Goal: Transaction & Acquisition: Purchase product/service

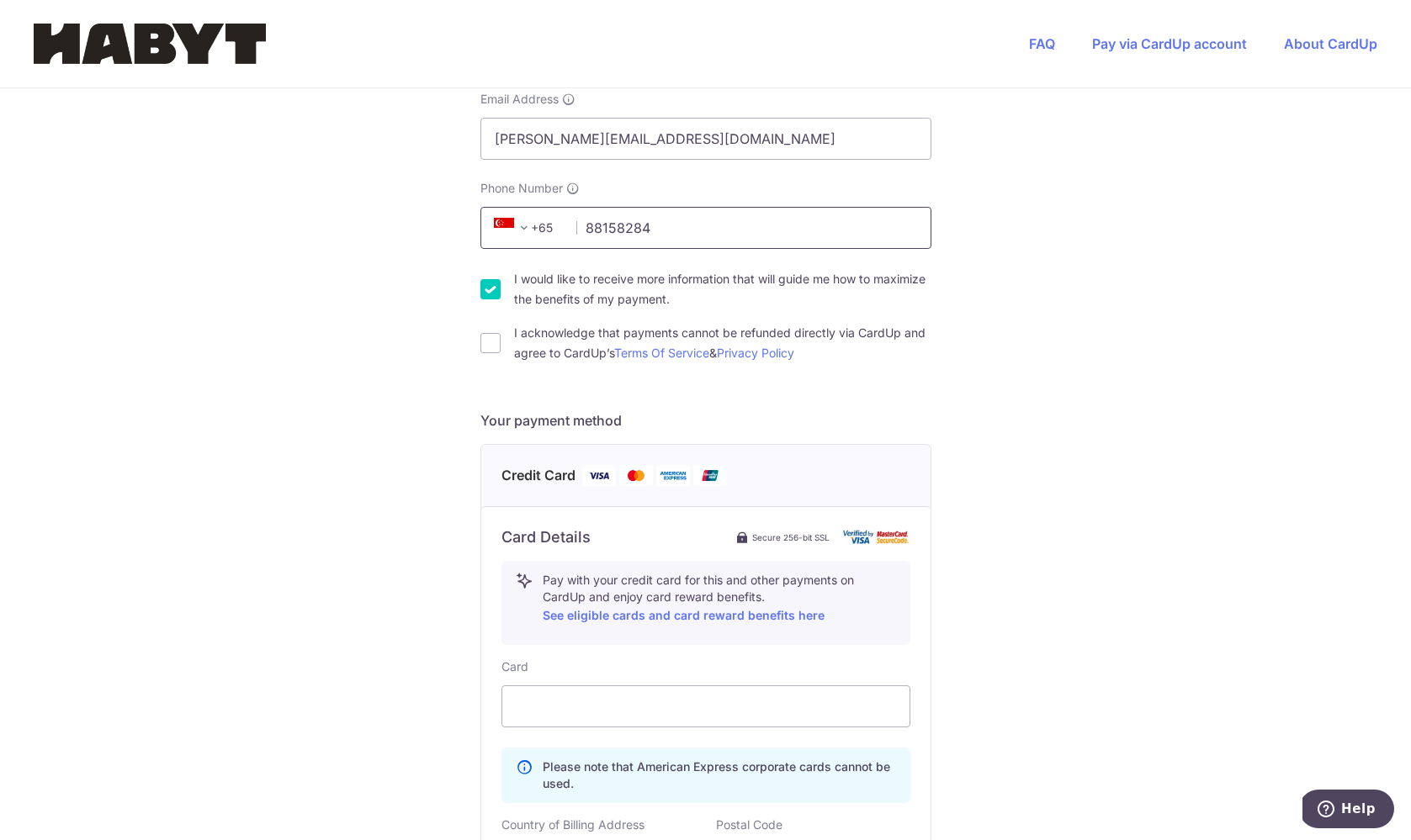
scroll to position [432, 0]
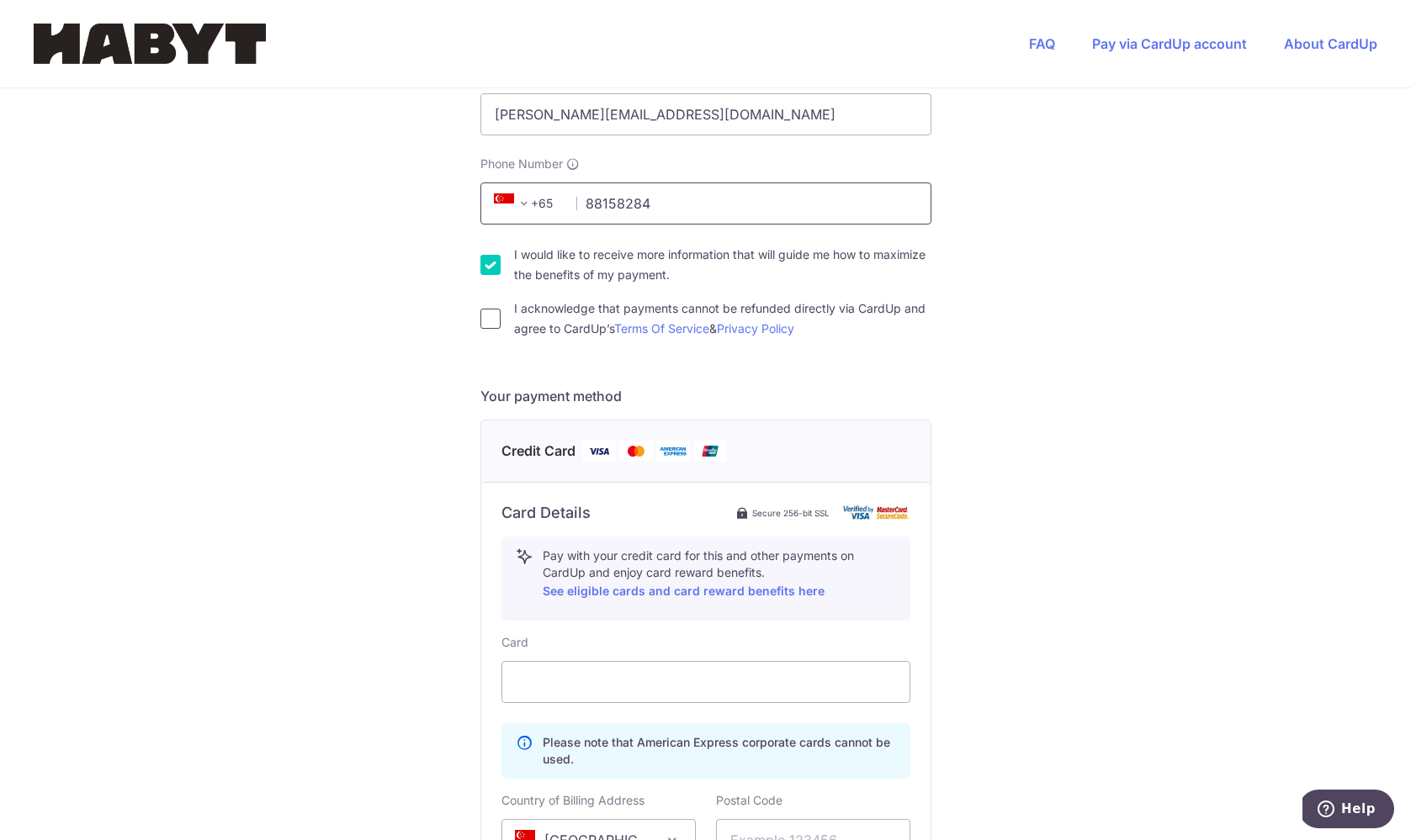
type input "88158284"
click at [491, 320] on input "I acknowledge that payments cannot be refunded directly via CardUp and agree to…" at bounding box center [490, 318] width 20 height 20
checkbox input "true"
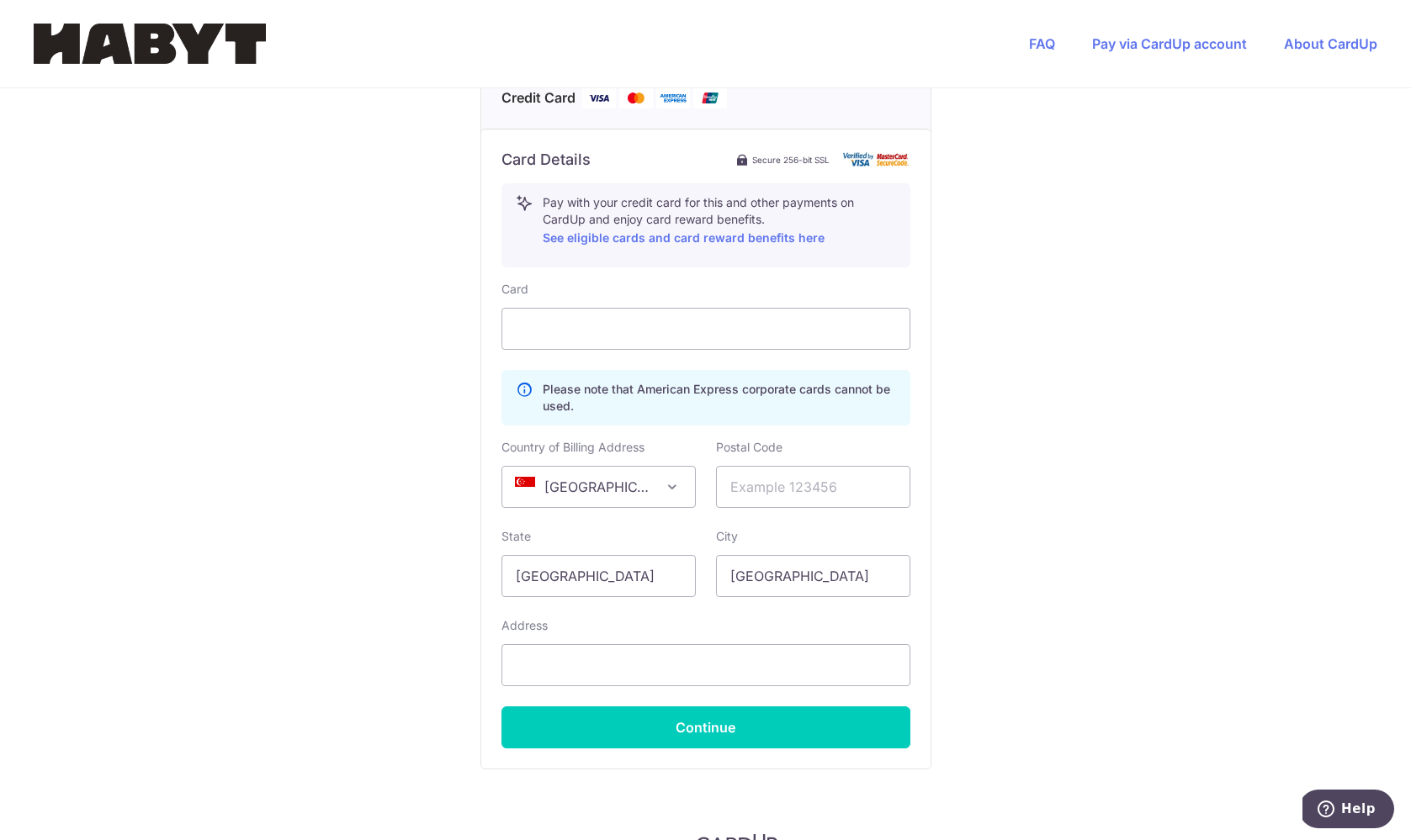
scroll to position [805, 0]
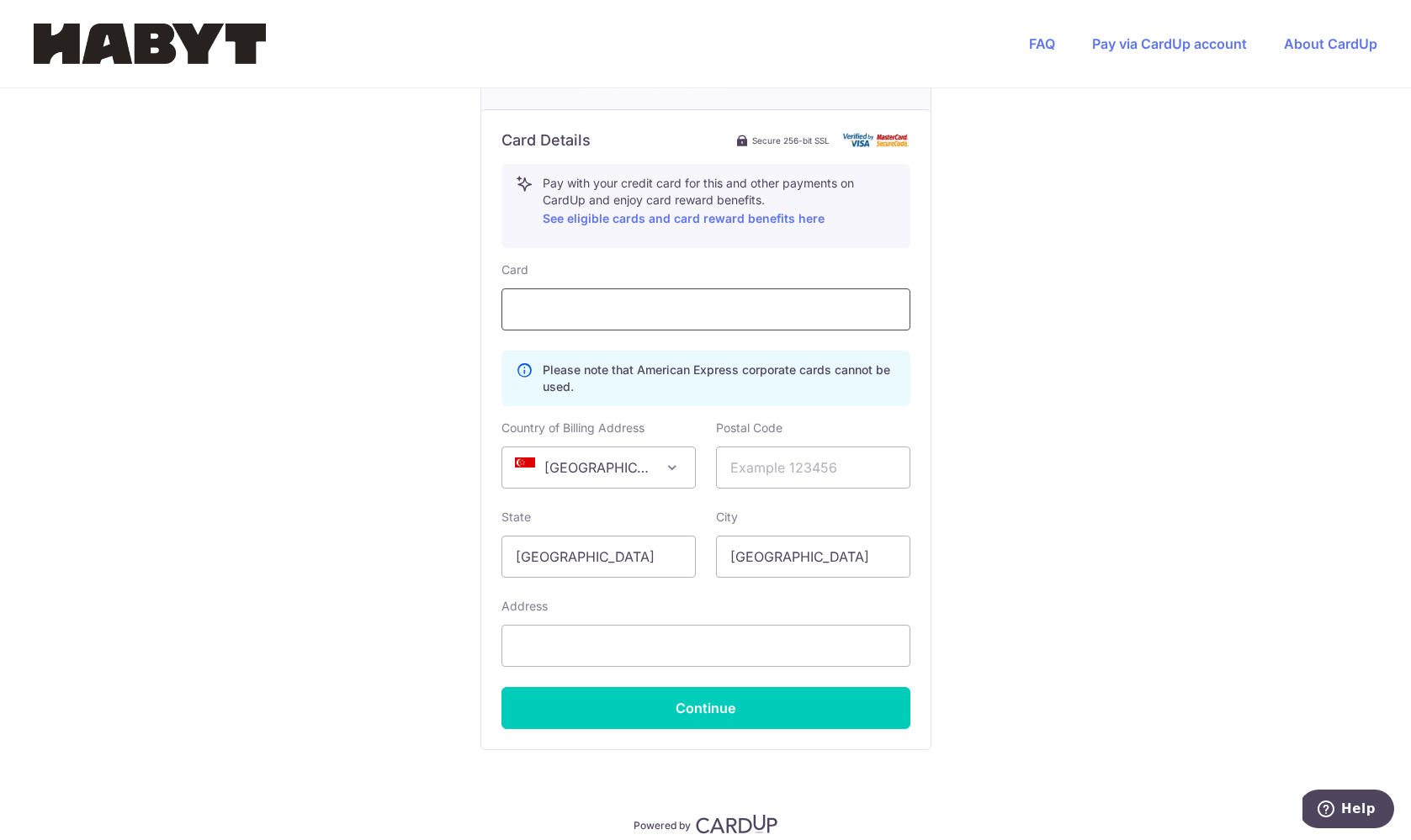
click at [585, 298] on div at bounding box center [705, 310] width 409 height 42
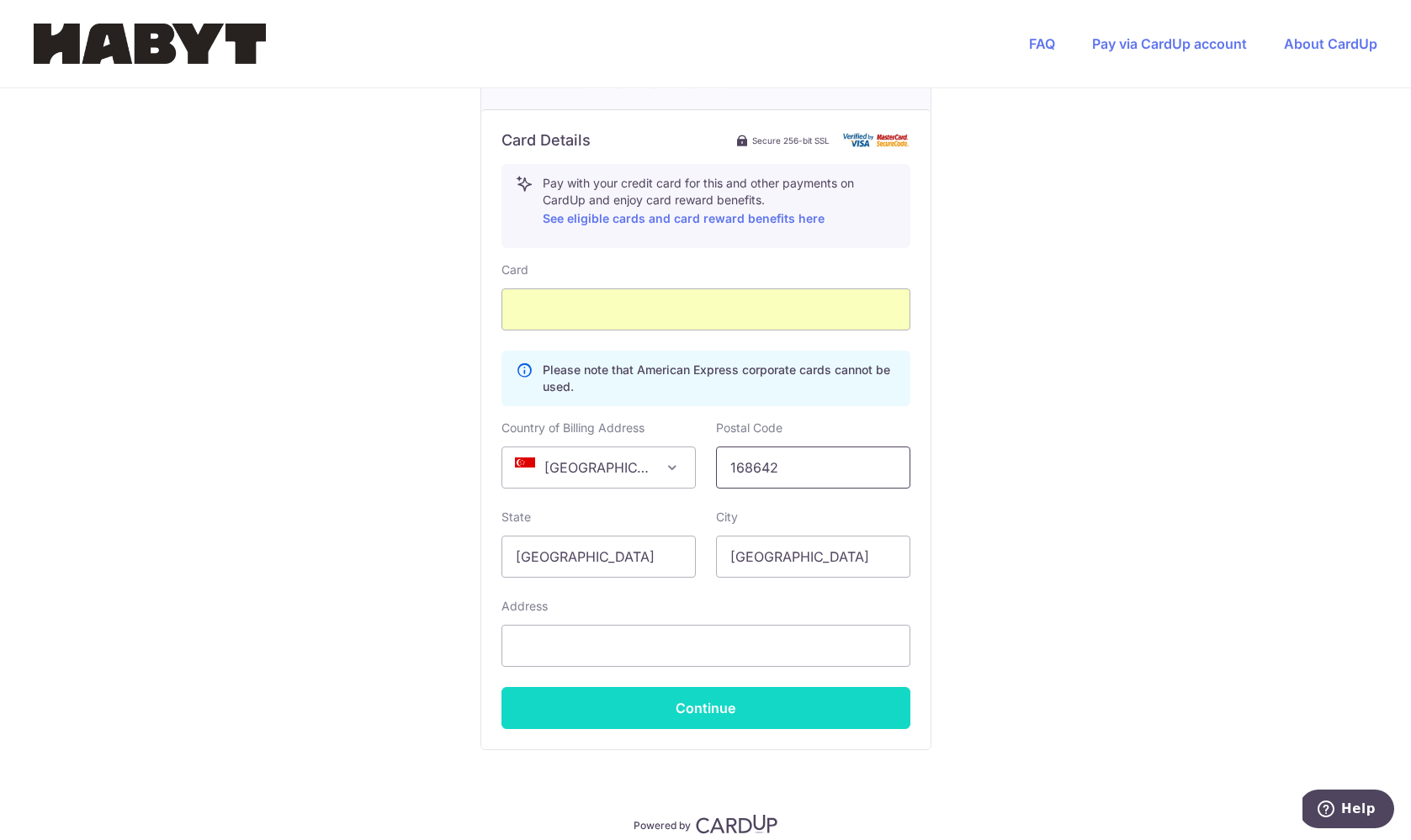
type input "168642"
click at [708, 699] on button "Continue" at bounding box center [705, 708] width 409 height 42
type input "3A [PERSON_NAME]"
click at [611, 716] on button "Continue" at bounding box center [705, 708] width 409 height 42
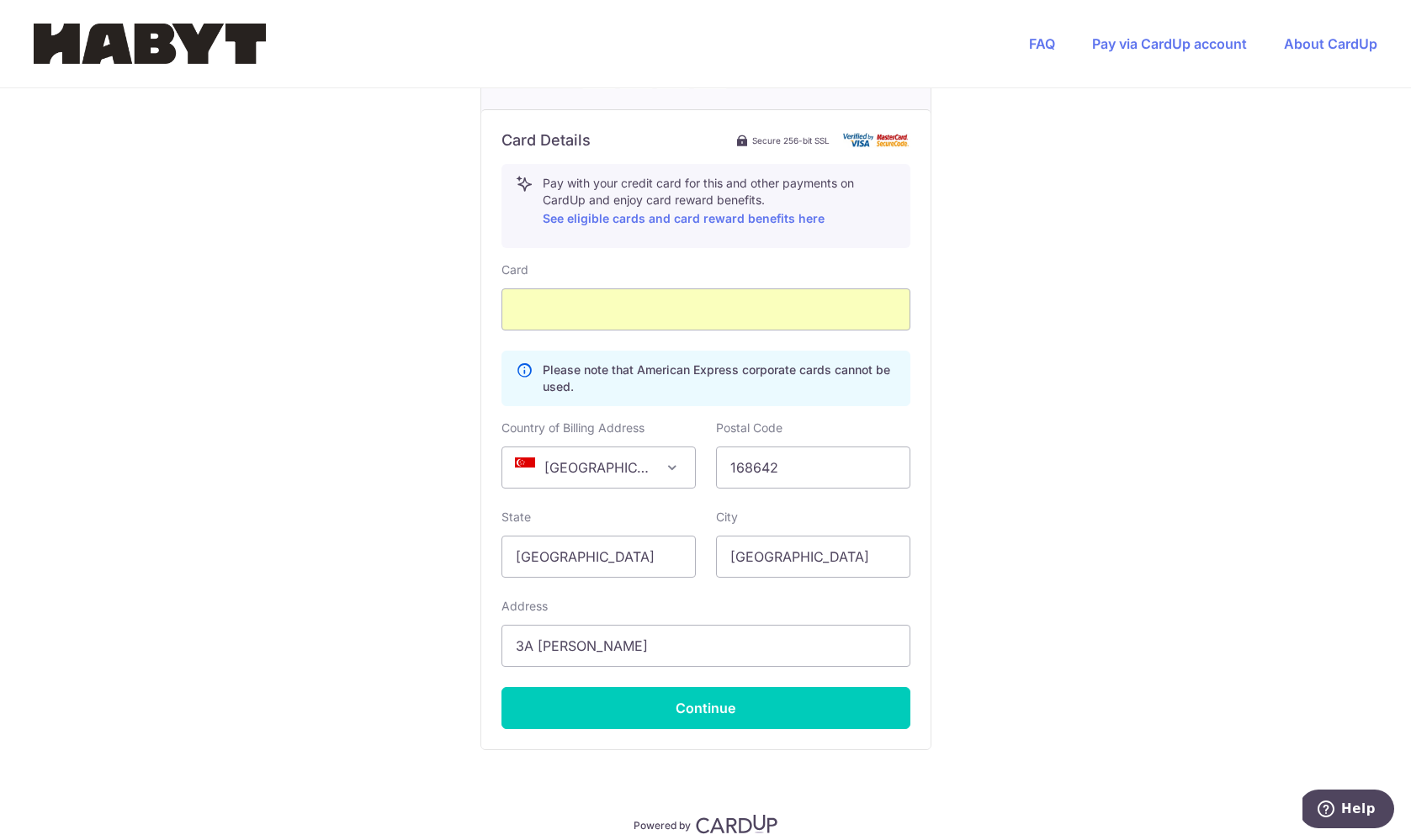
type input "**** 2254"
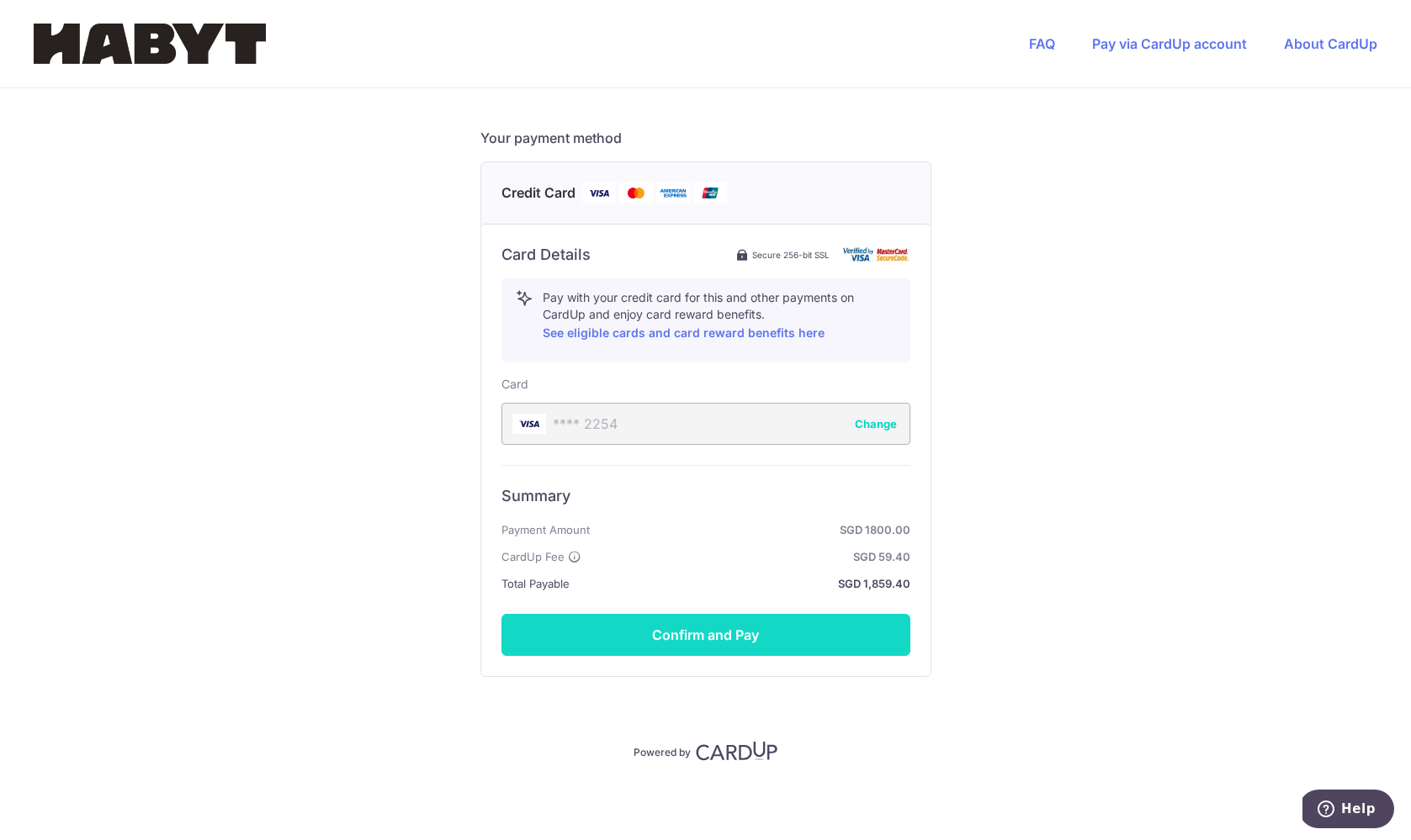
scroll to position [690, 0]
click at [596, 633] on button "Confirm and Pay" at bounding box center [705, 634] width 409 height 42
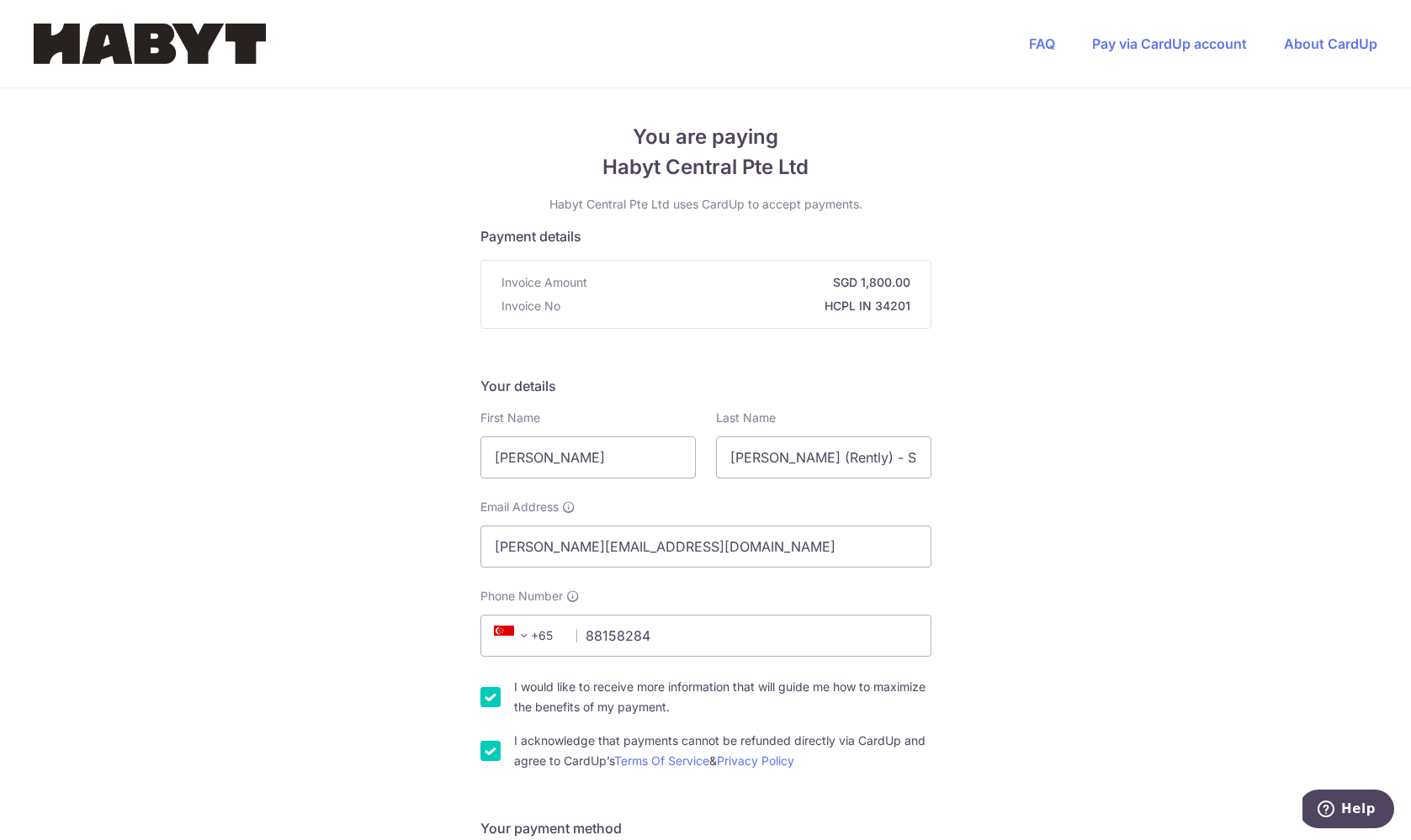
scroll to position [0, 0]
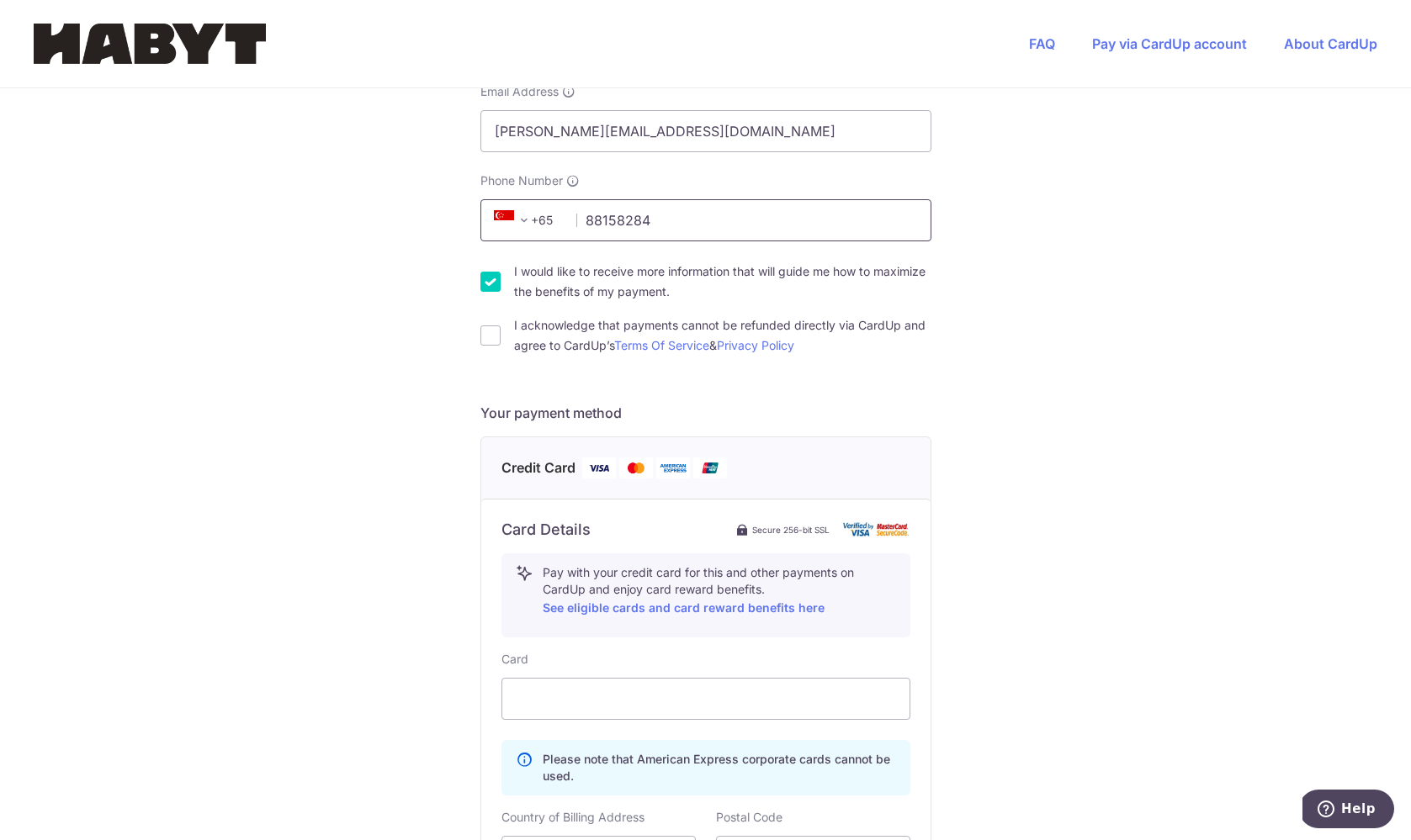
scroll to position [669, 0]
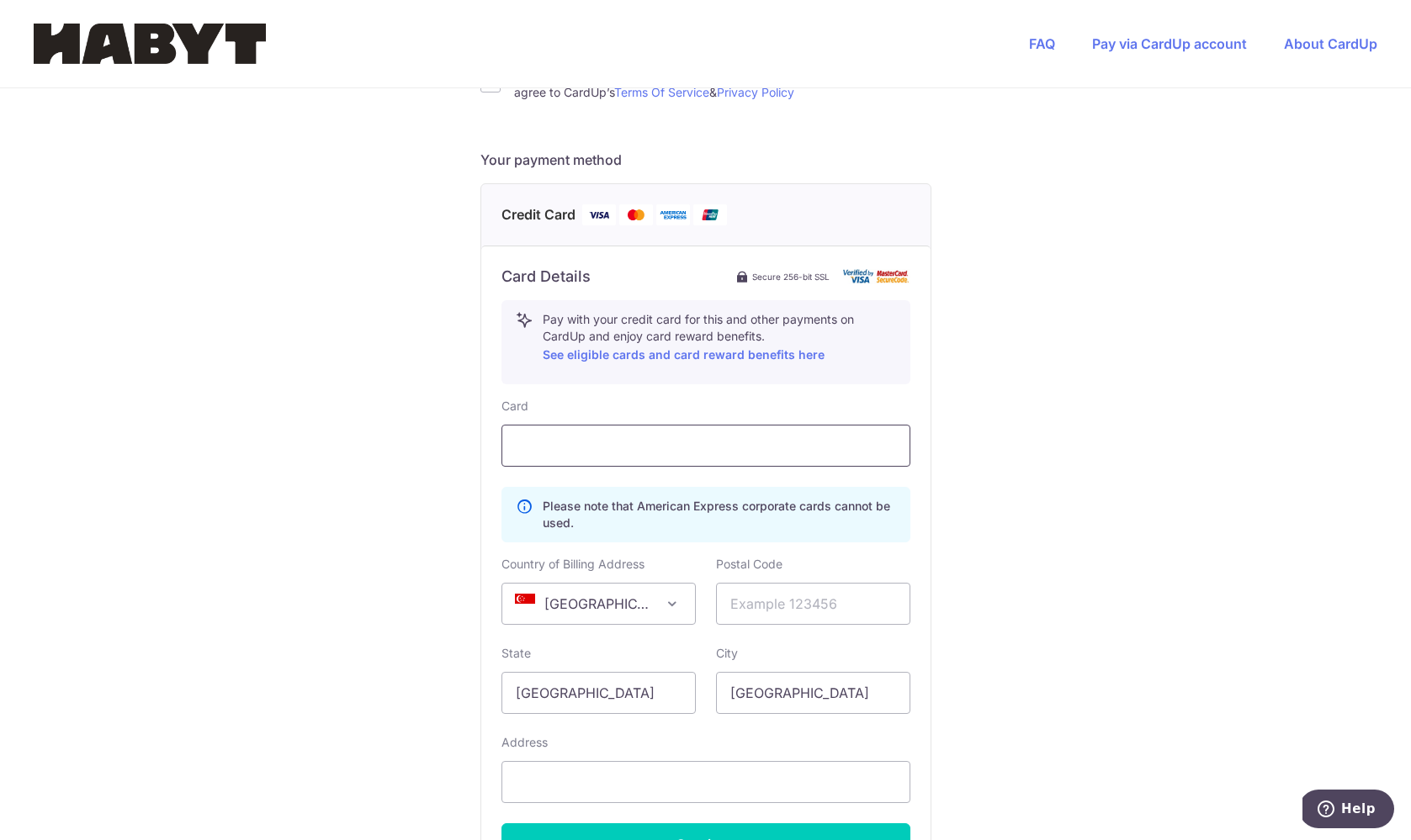
type input "88158284"
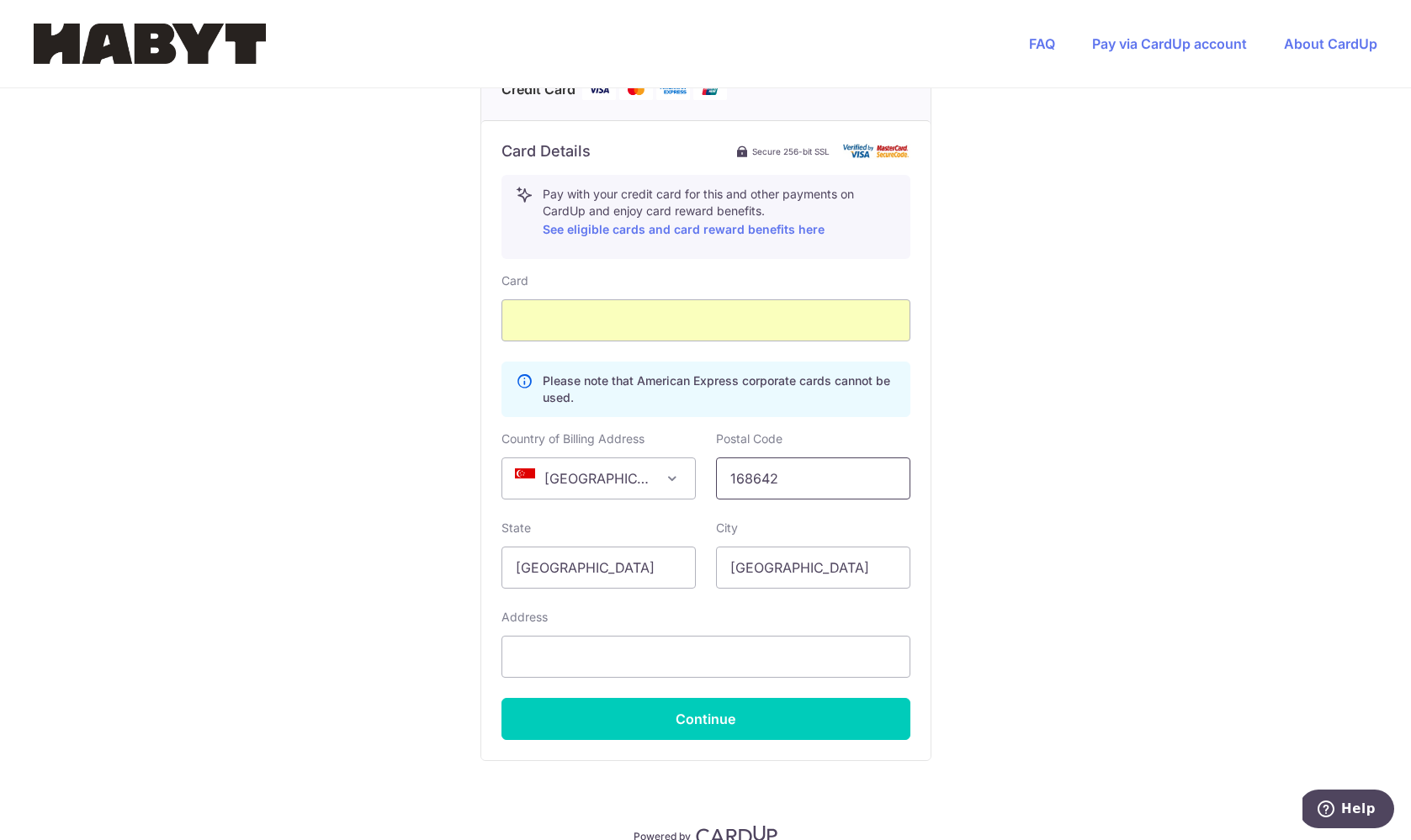
scroll to position [812, 0]
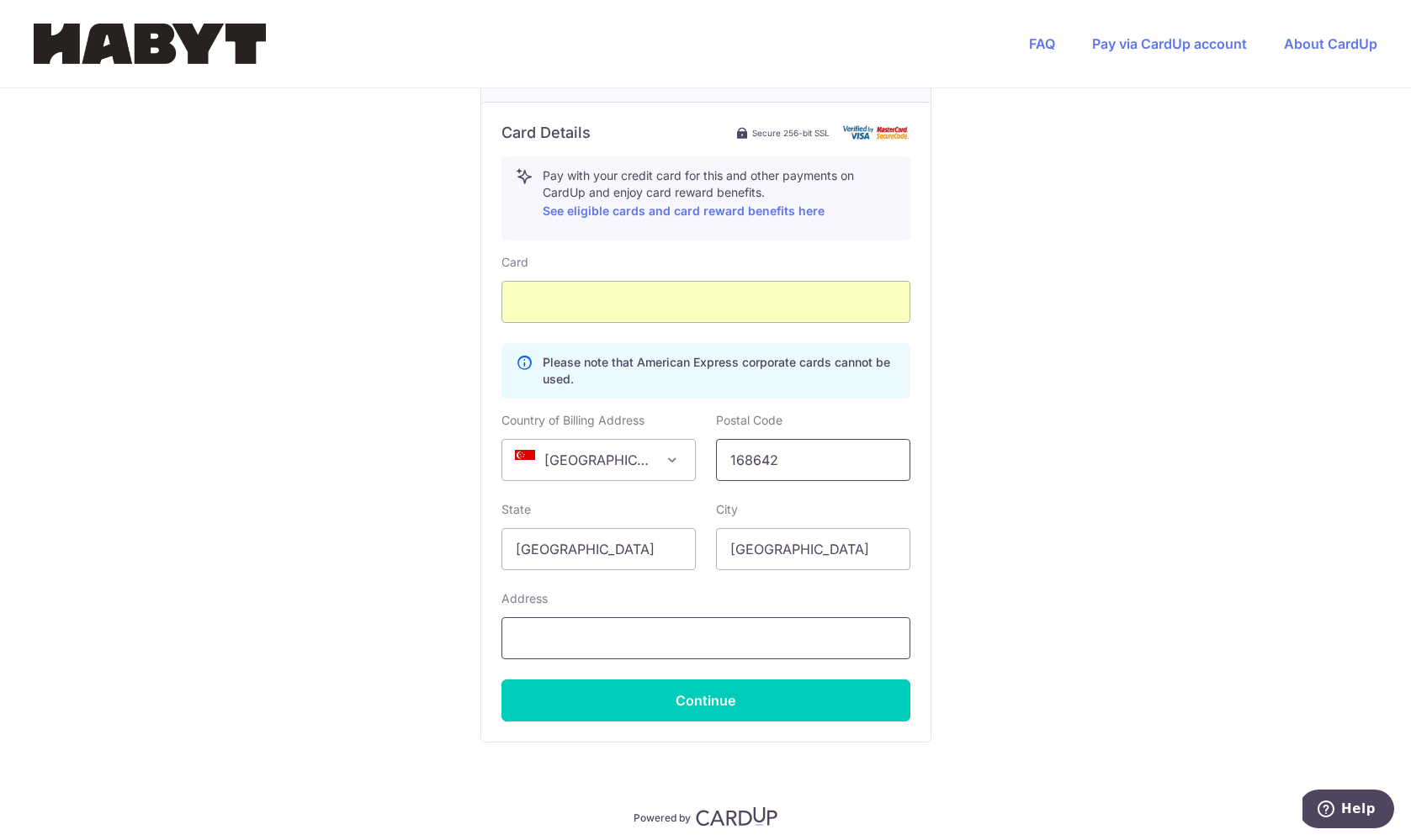
type input "168642"
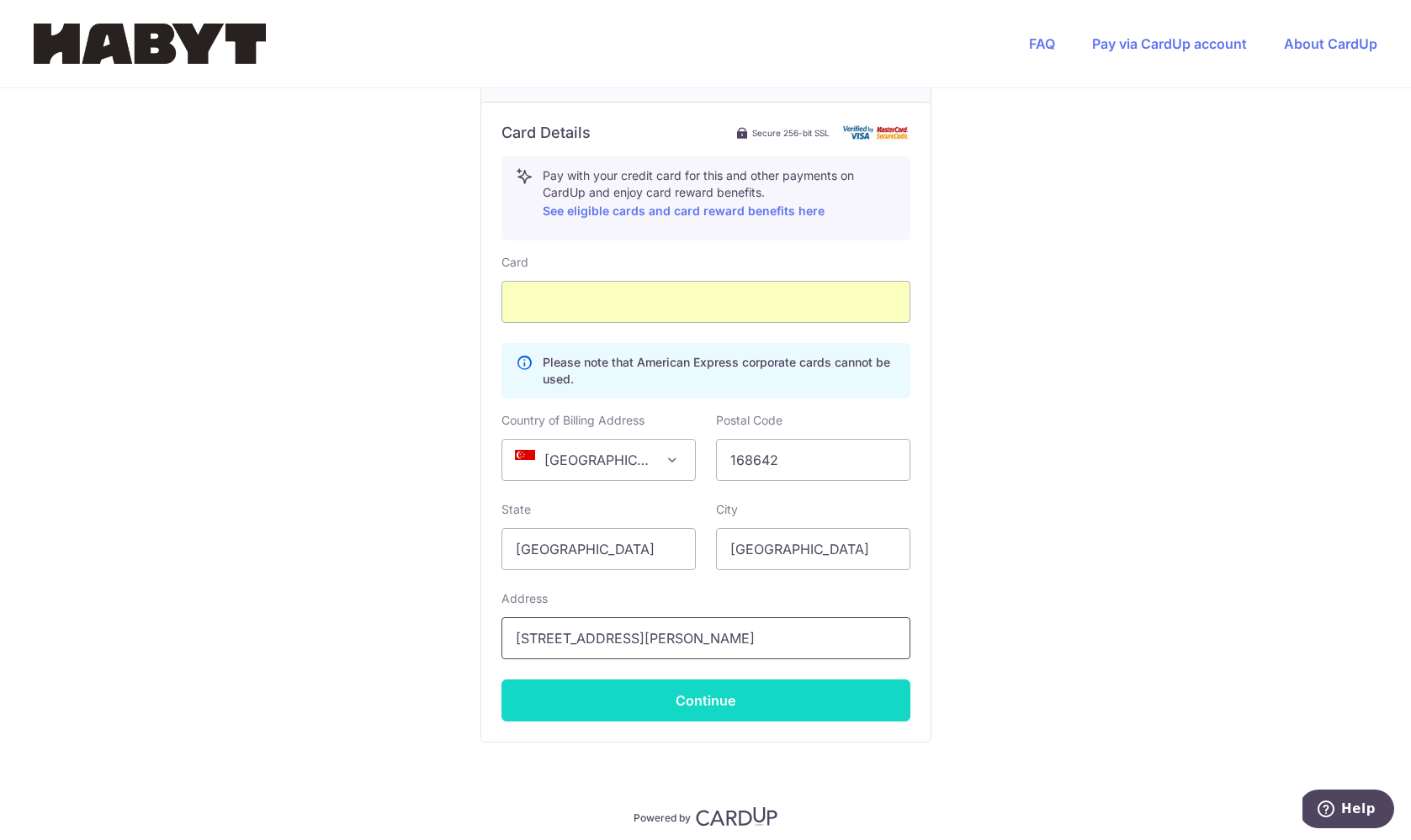
type input "[STREET_ADDRESS][PERSON_NAME]"
click at [630, 690] on button "Continue" at bounding box center [705, 700] width 409 height 42
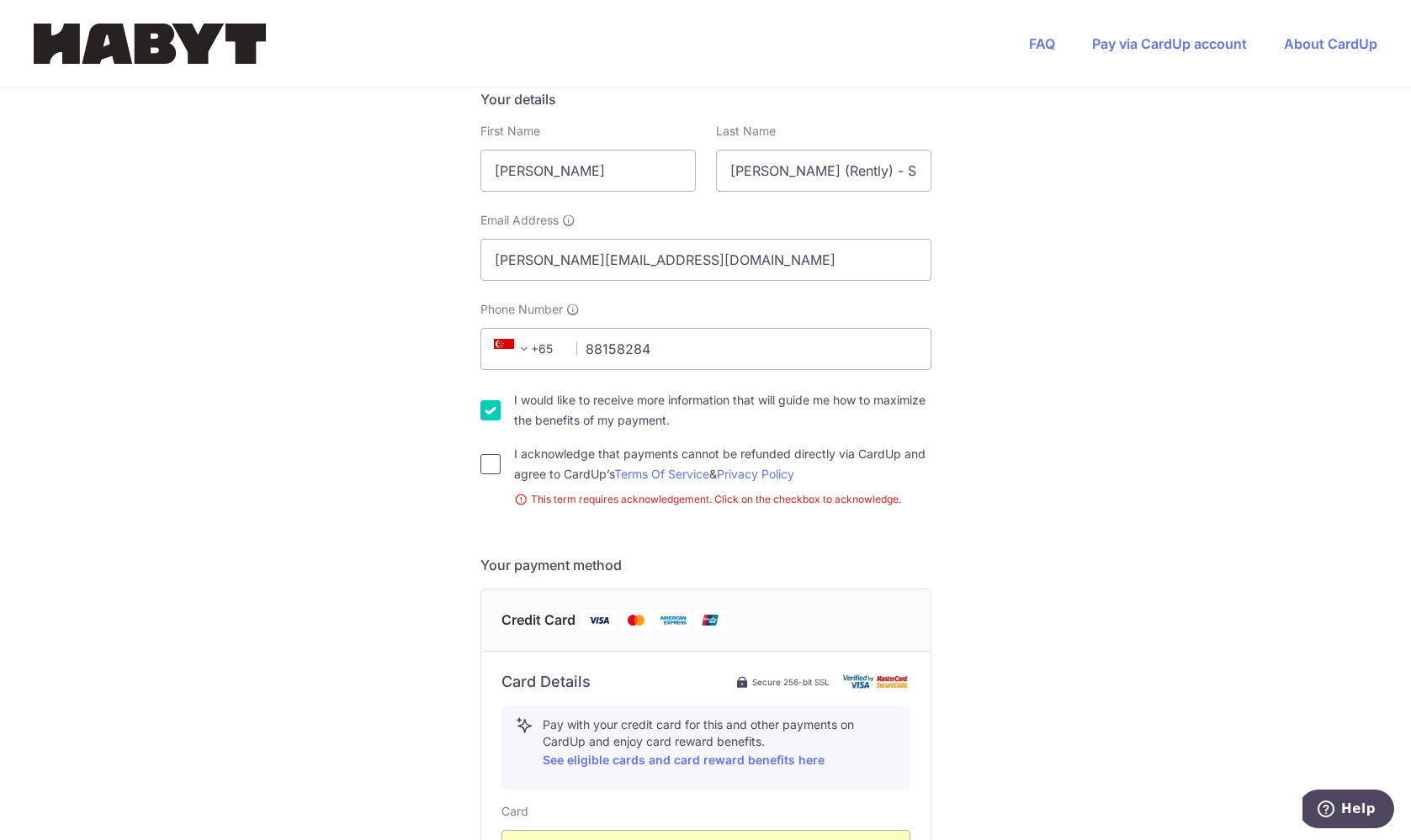
click at [487, 470] on input "I acknowledge that payments cannot be refunded directly via CardUp and agree to…" at bounding box center [490, 464] width 20 height 20
checkbox input "true"
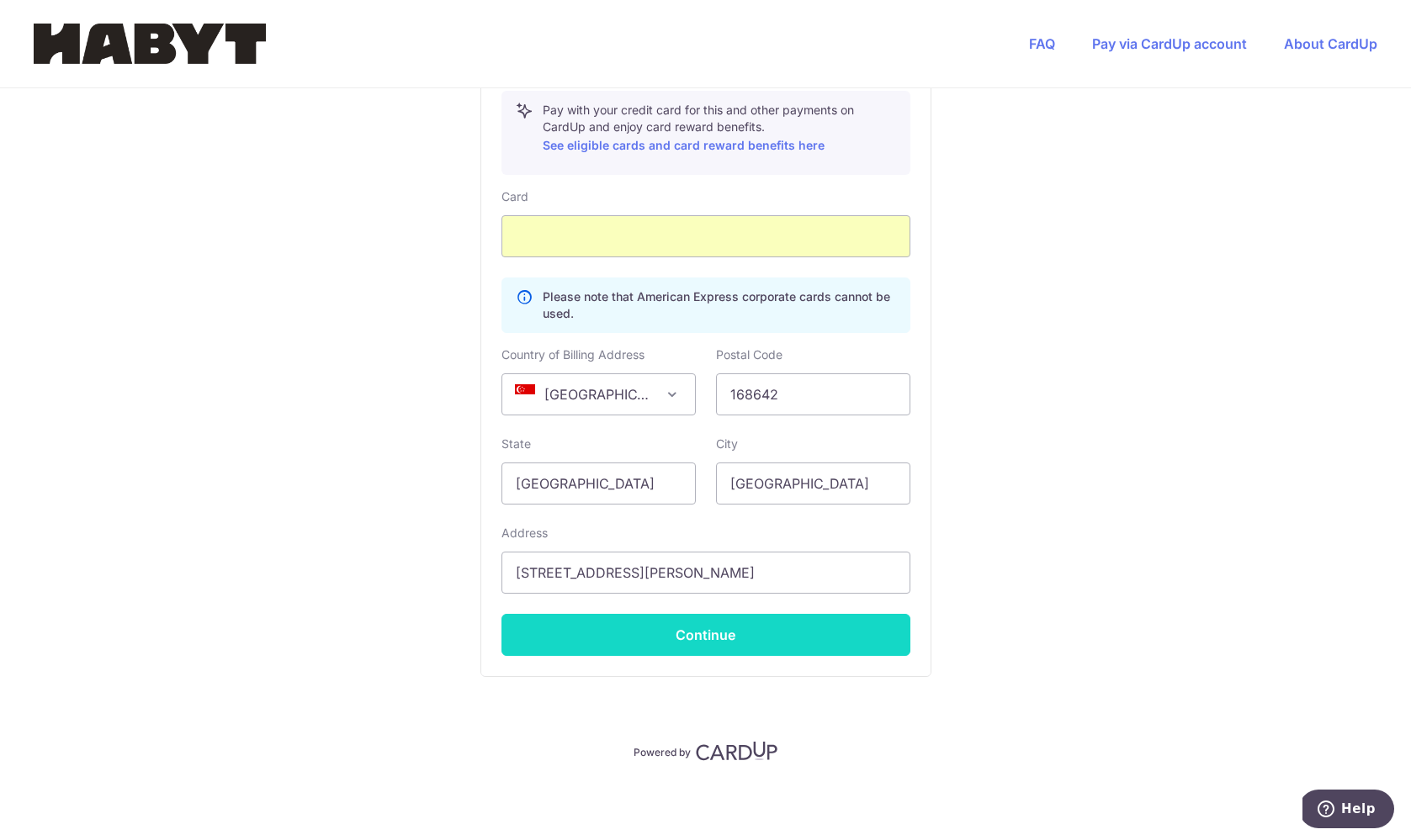
scroll to position [878, 0]
click at [612, 643] on button "Continue" at bounding box center [705, 634] width 409 height 42
type input "**** 1156"
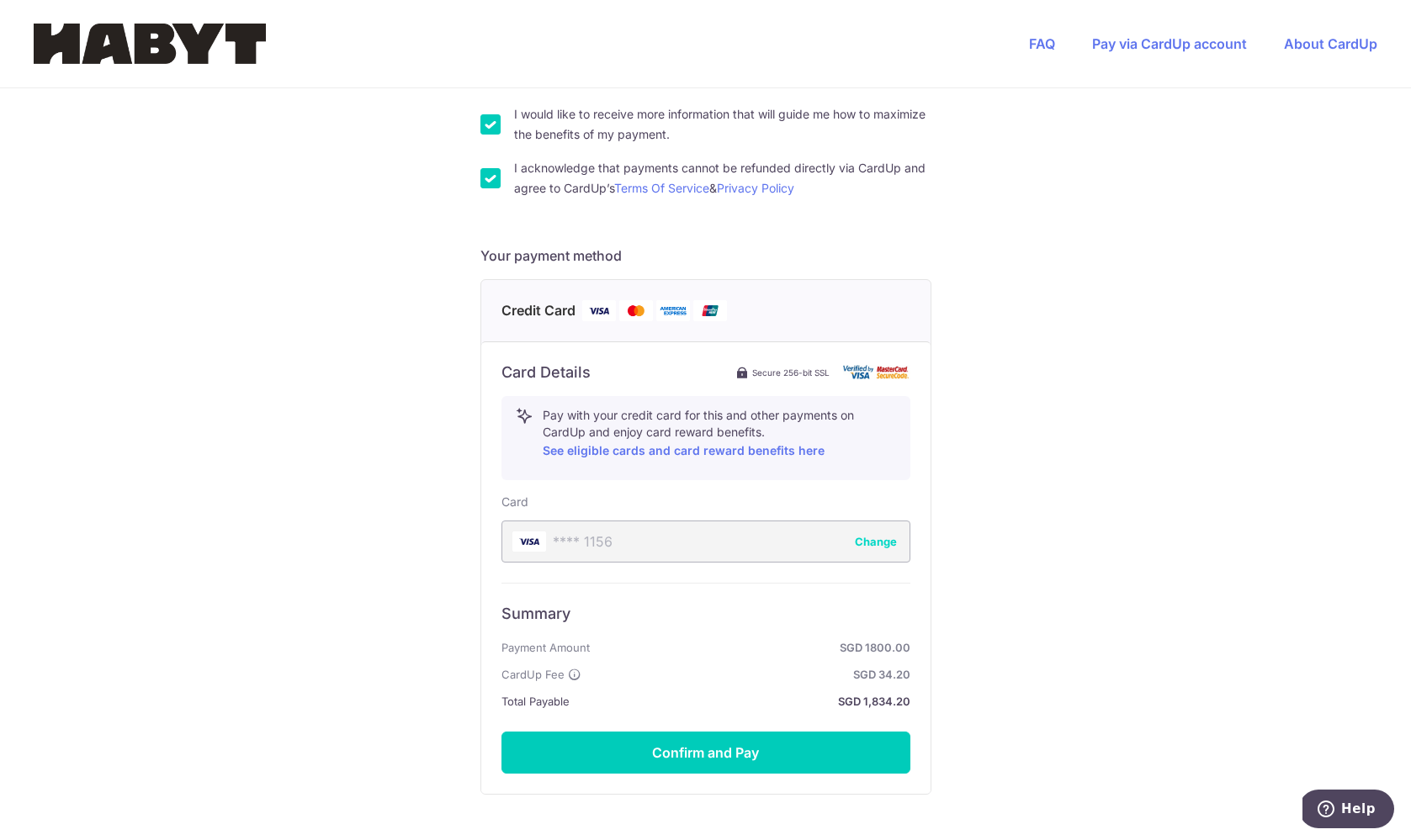
scroll to position [642, 0]
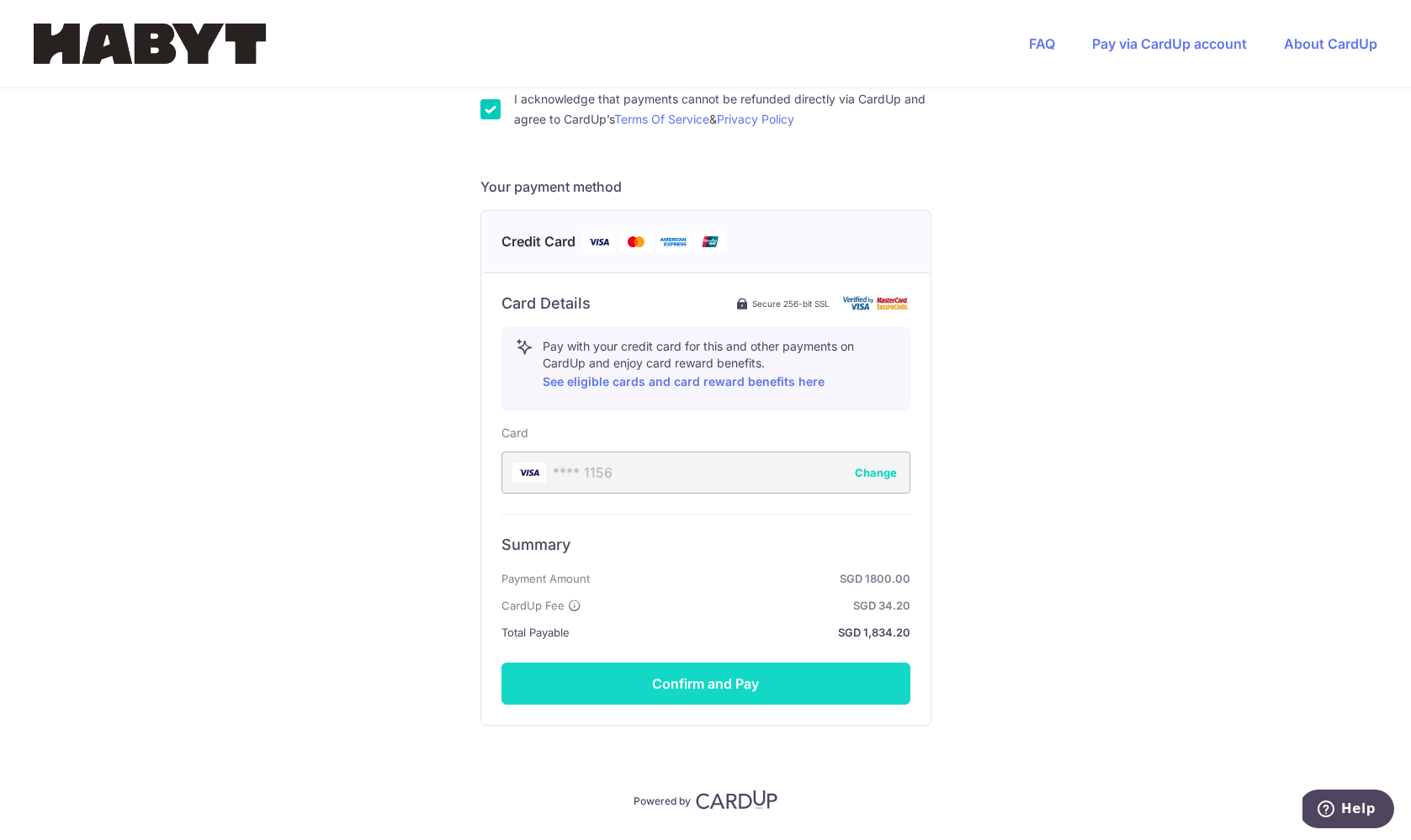
click at [673, 690] on button "Confirm and Pay" at bounding box center [705, 684] width 409 height 42
